Goal: Entertainment & Leisure: Consume media (video, audio)

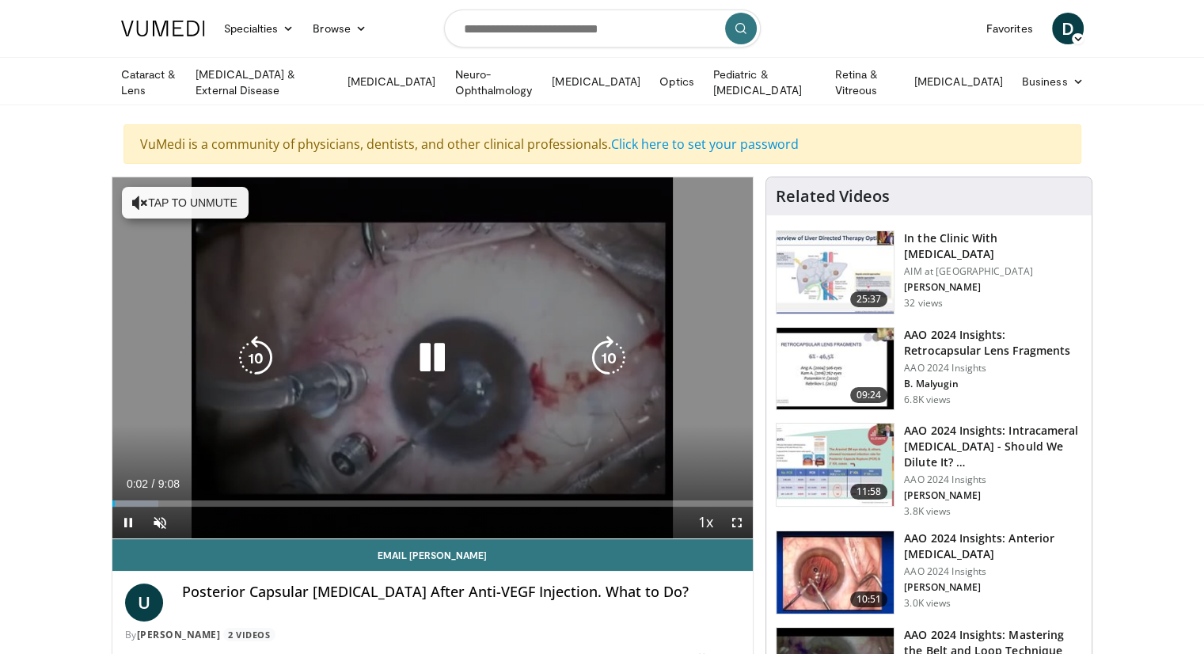
click at [139, 198] on icon "Video Player" at bounding box center [140, 203] width 16 height 16
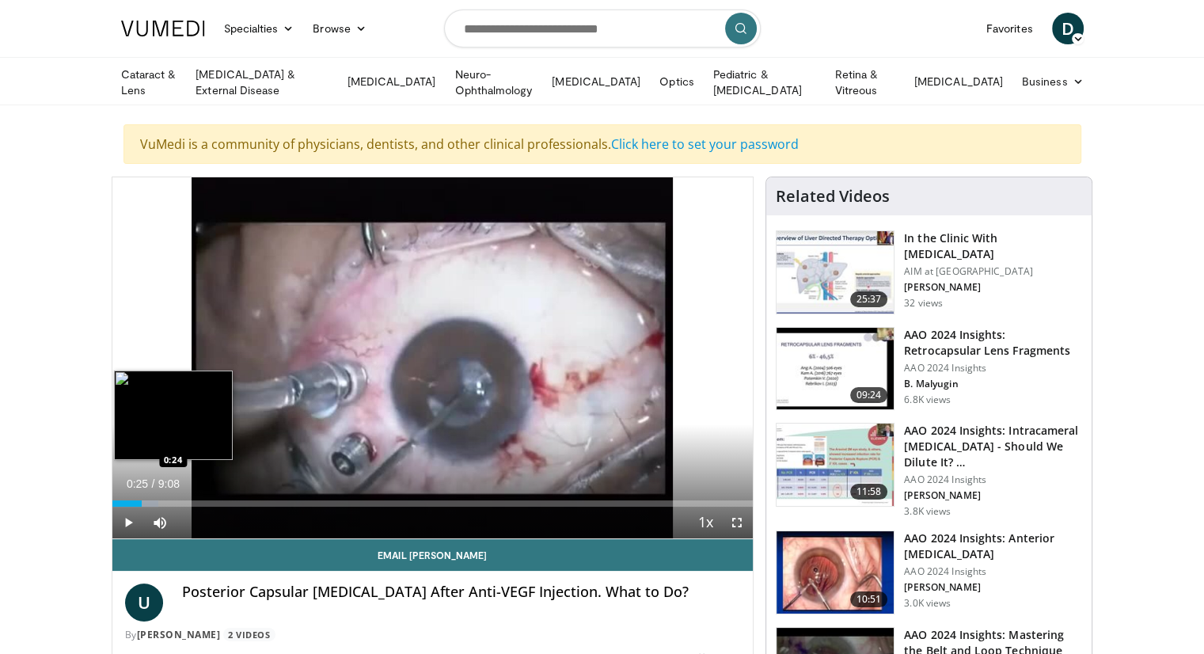
click at [141, 500] on div "Progress Bar" at bounding box center [135, 503] width 47 height 6
click at [201, 491] on div "Loaded : 16.36% 0:26 1:16" at bounding box center [432, 498] width 641 height 15
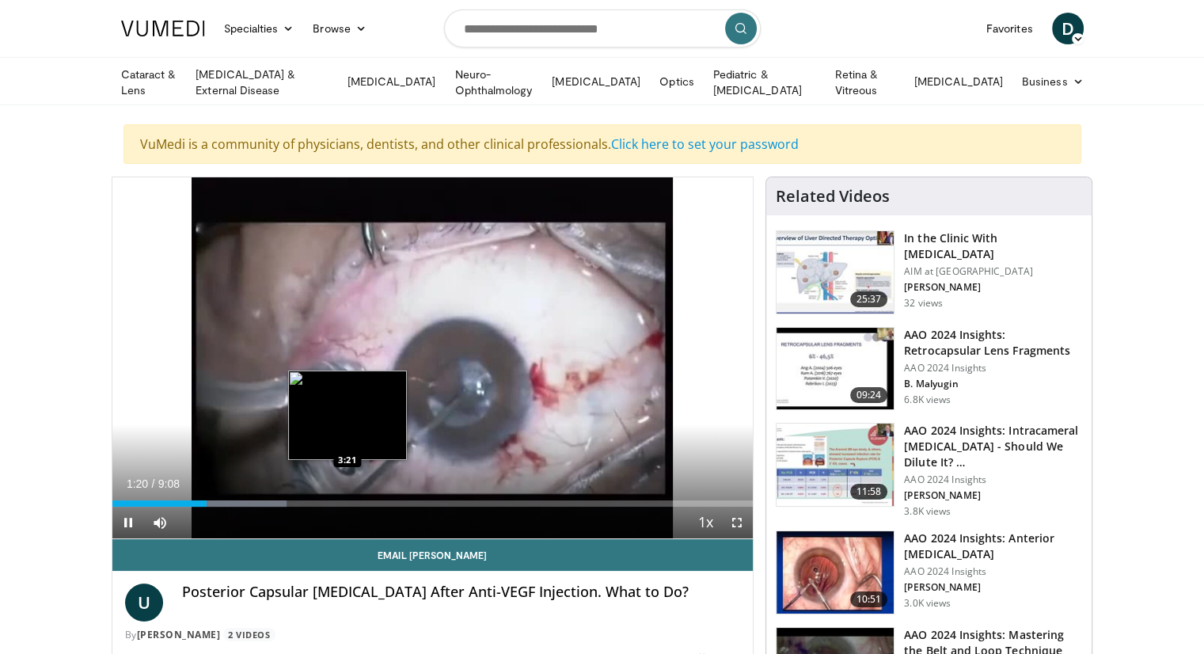
click at [347, 500] on div "Loaded : 27.28% 1:20 3:21" at bounding box center [432, 503] width 641 height 6
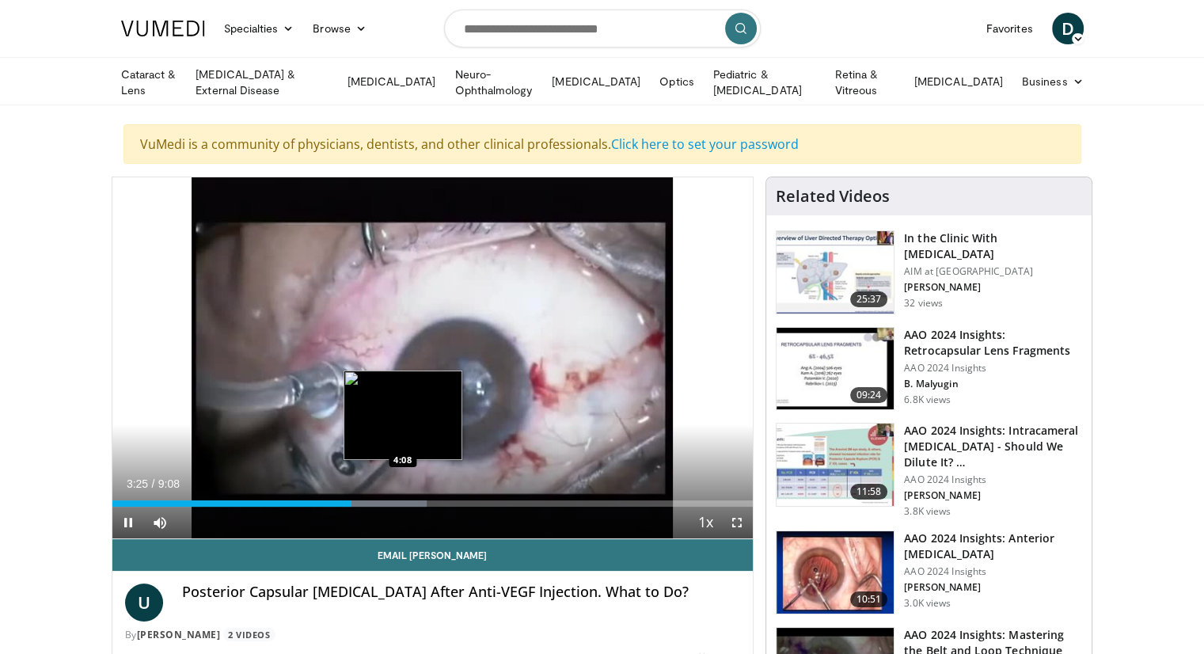
click at [402, 500] on div "Progress Bar" at bounding box center [387, 503] width 82 height 6
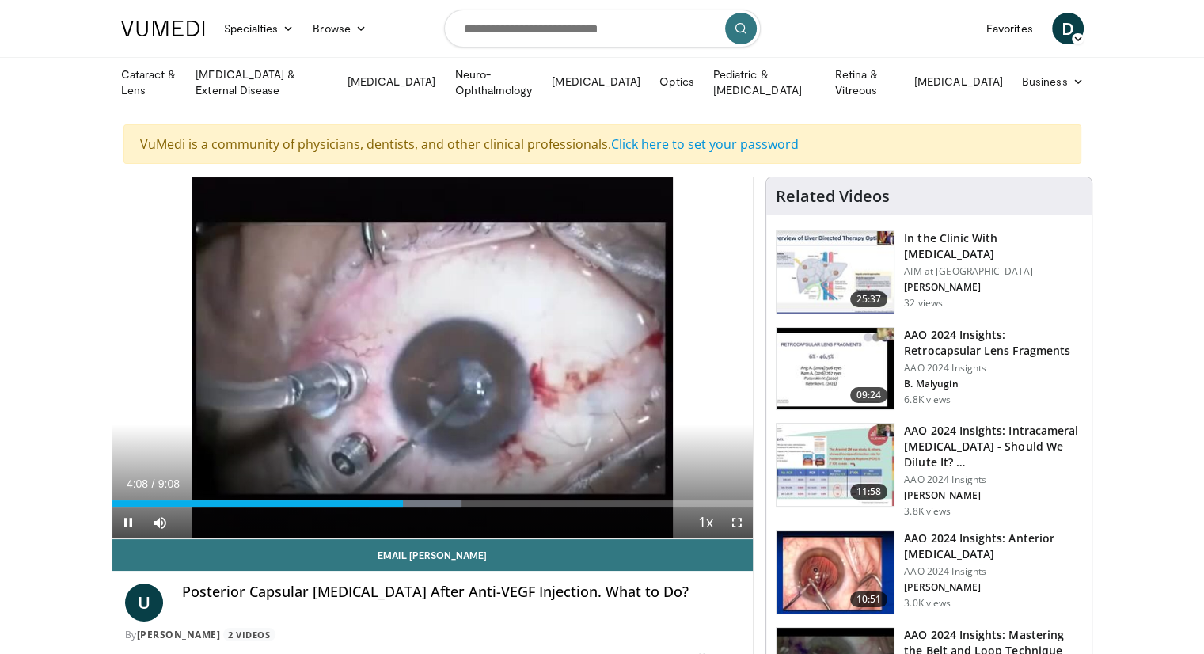
click at [450, 507] on div "Current Time 4:08 / Duration 9:08 Pause Skip Backward Skip Forward Mute Loaded …" at bounding box center [432, 523] width 641 height 32
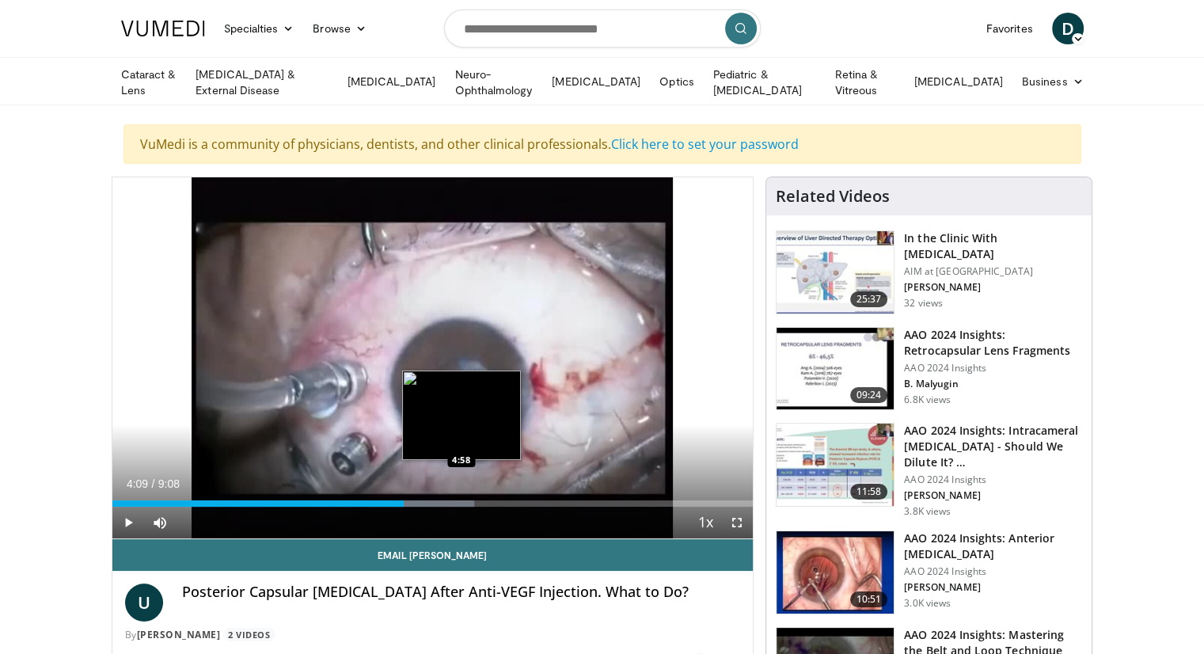
click at [461, 500] on div "Loaded : 56.49% 4:09 4:58" at bounding box center [432, 503] width 641 height 6
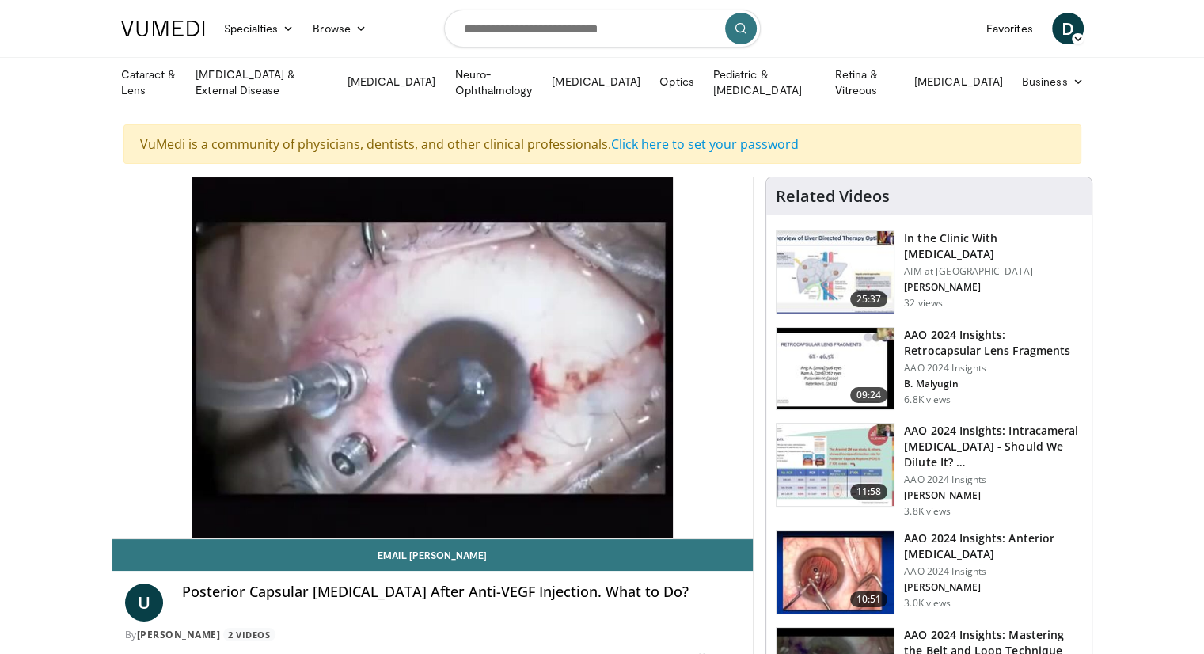
click at [934, 548] on h3 "AAO 2024 Insights: Anterior [MEDICAL_DATA]" at bounding box center [993, 546] width 178 height 32
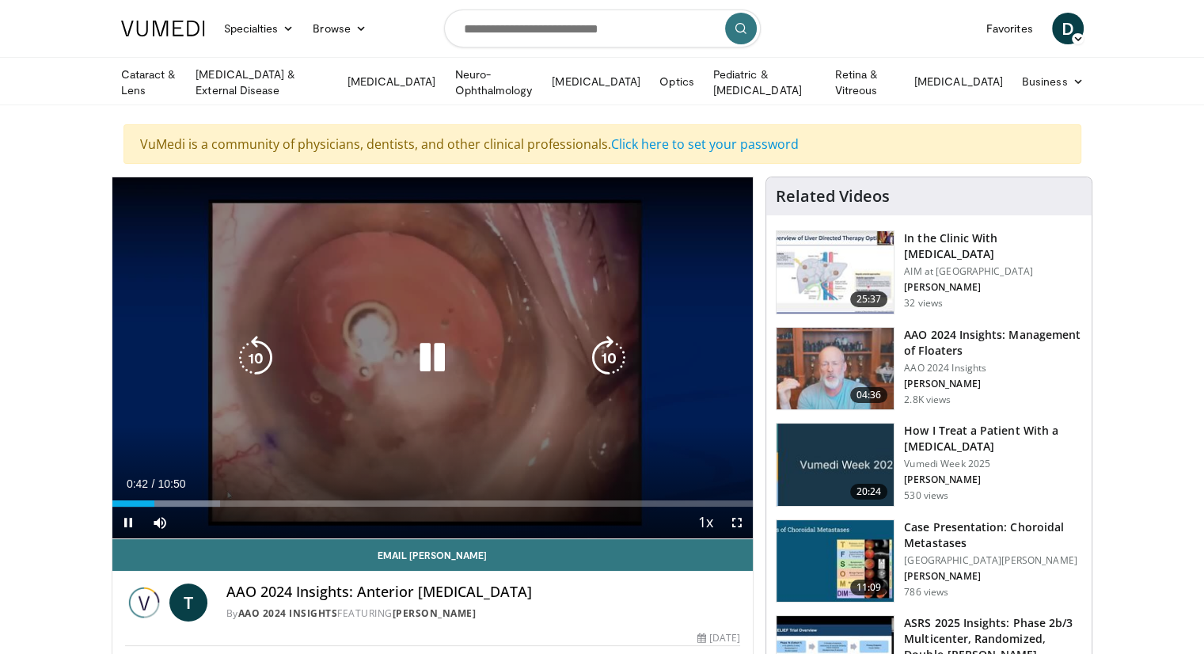
click at [456, 342] on div "Video Player" at bounding box center [432, 358] width 385 height 32
click at [443, 342] on icon "Video Player" at bounding box center [432, 358] width 44 height 44
